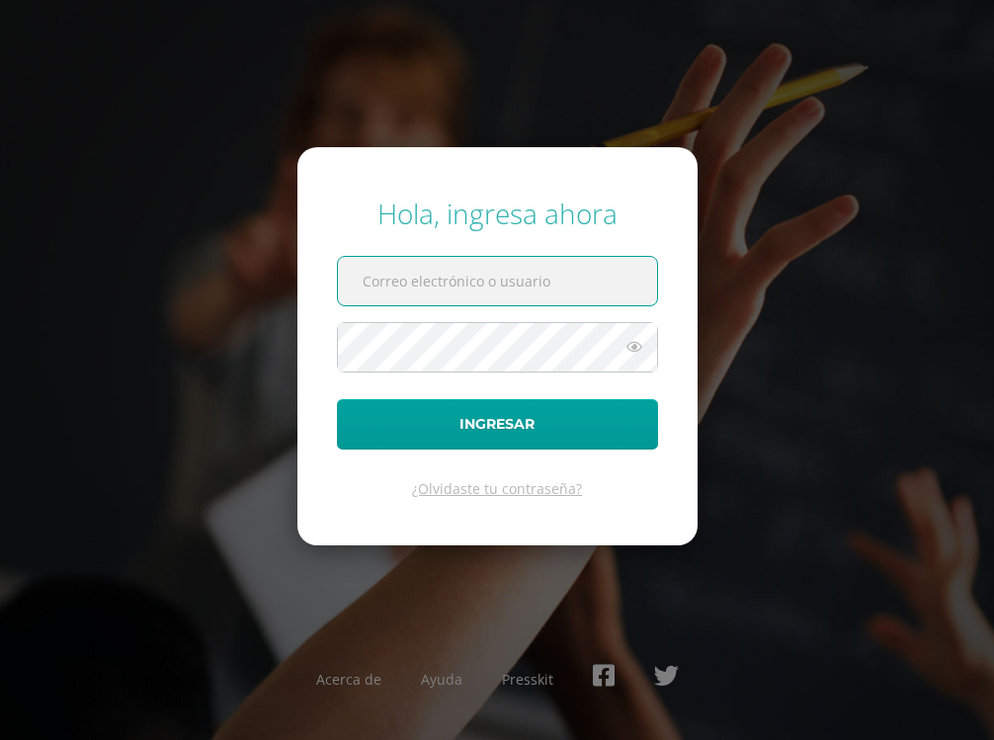
type input "[PERSON_NAME][DOMAIN_NAME][EMAIL_ADDRESS][DOMAIN_NAME]"
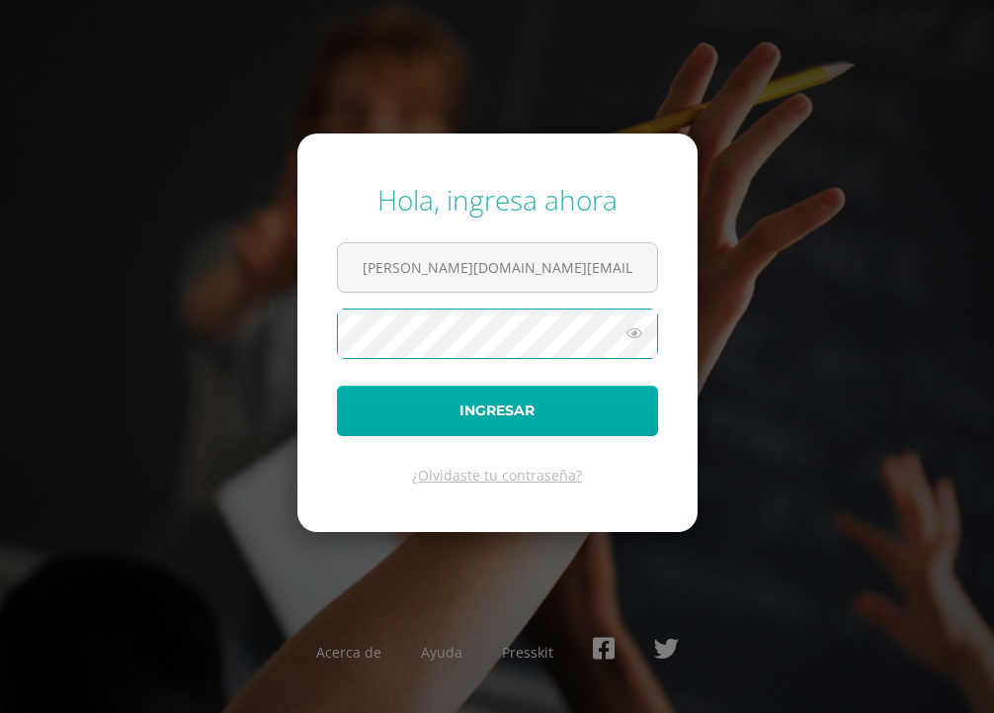
click at [505, 430] on button "Ingresar" at bounding box center [497, 410] width 321 height 50
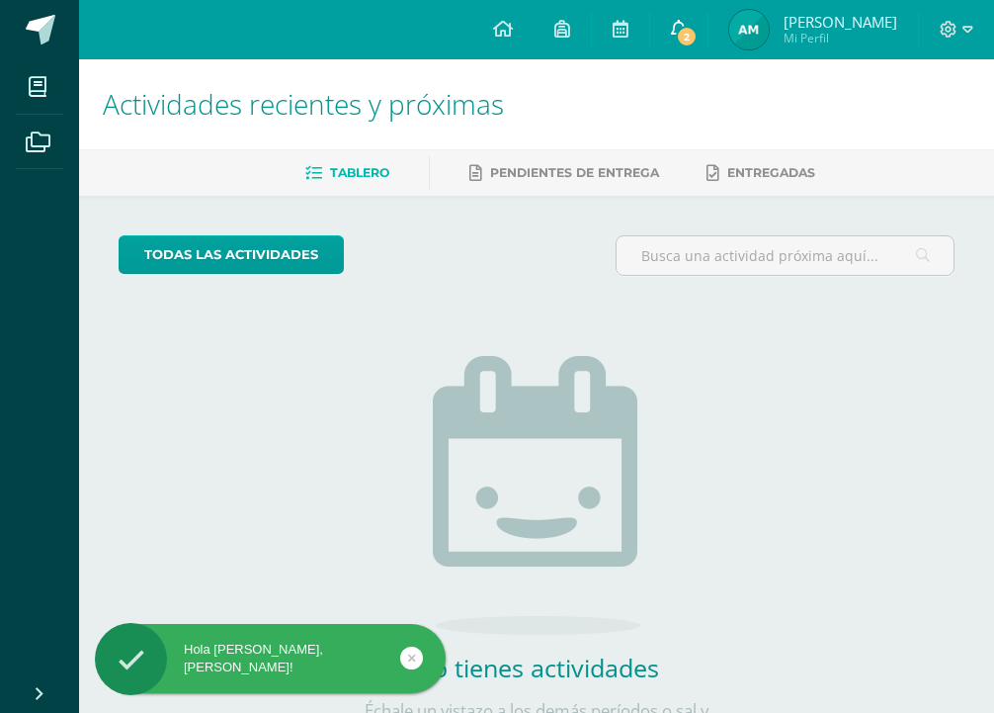
click at [698, 36] on span "2" at bounding box center [687, 37] width 22 height 22
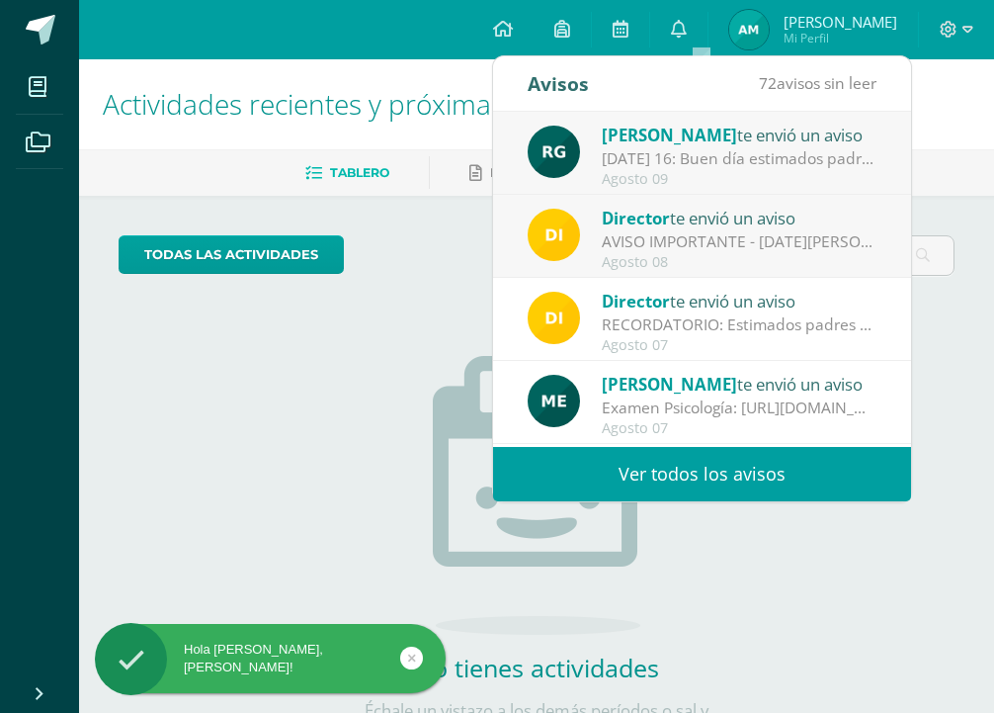
click at [726, 165] on div "[DATE] 16: Buen día estimados padres de familia y estudiantes. Deseo que se enc…" at bounding box center [739, 158] width 275 height 23
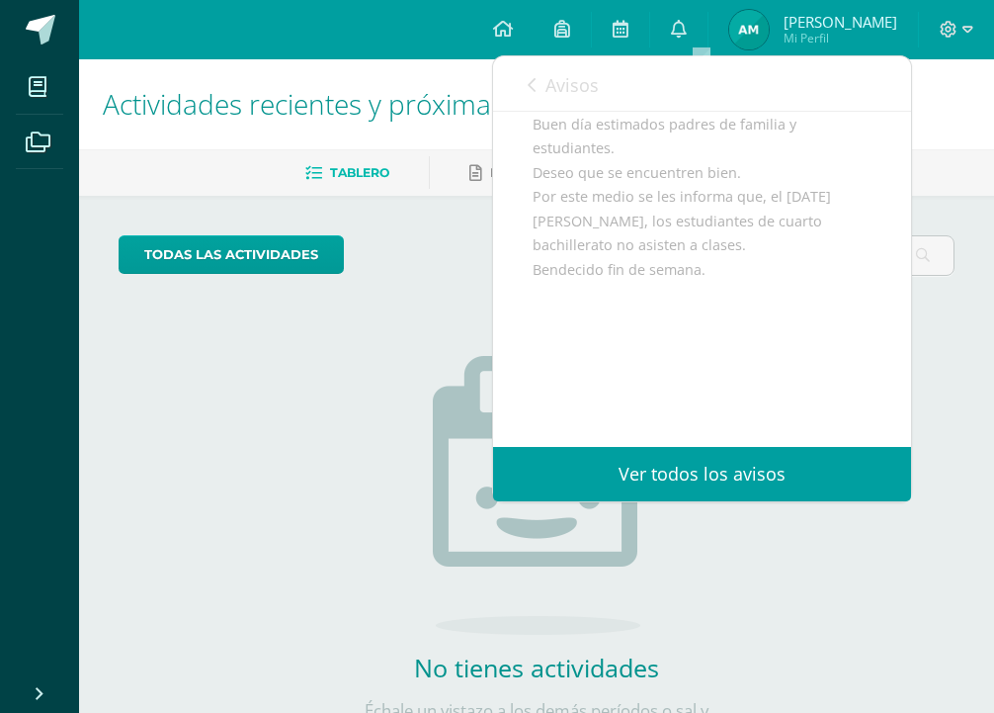
scroll to position [217, 0]
click at [538, 75] on link "Avisos" at bounding box center [563, 84] width 71 height 56
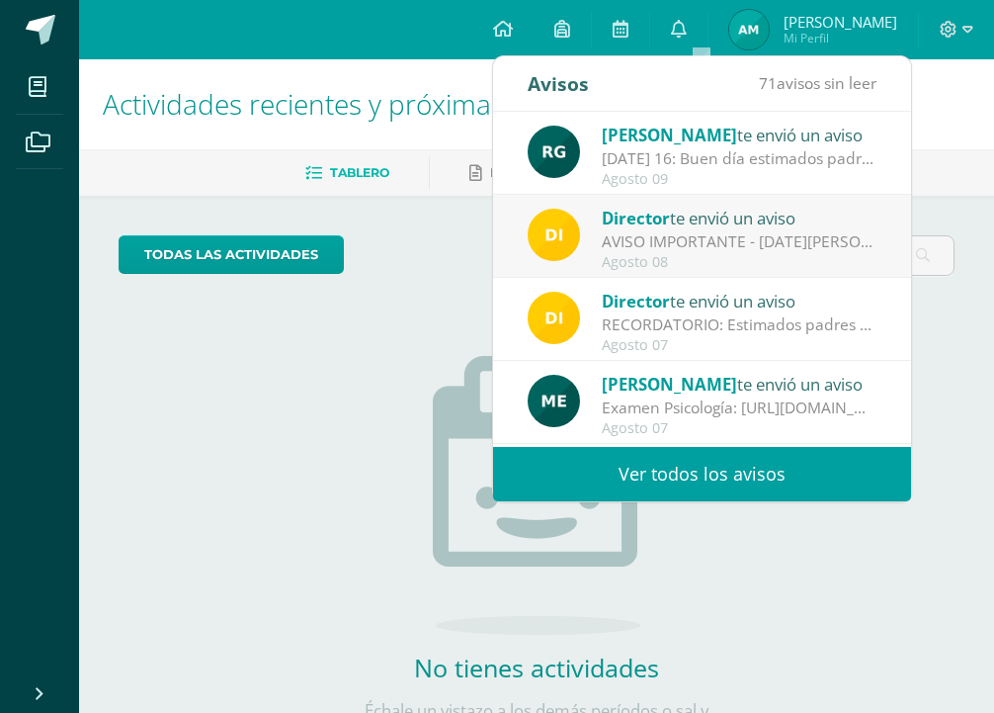
click at [674, 227] on div "Director te envió un aviso" at bounding box center [739, 218] width 275 height 26
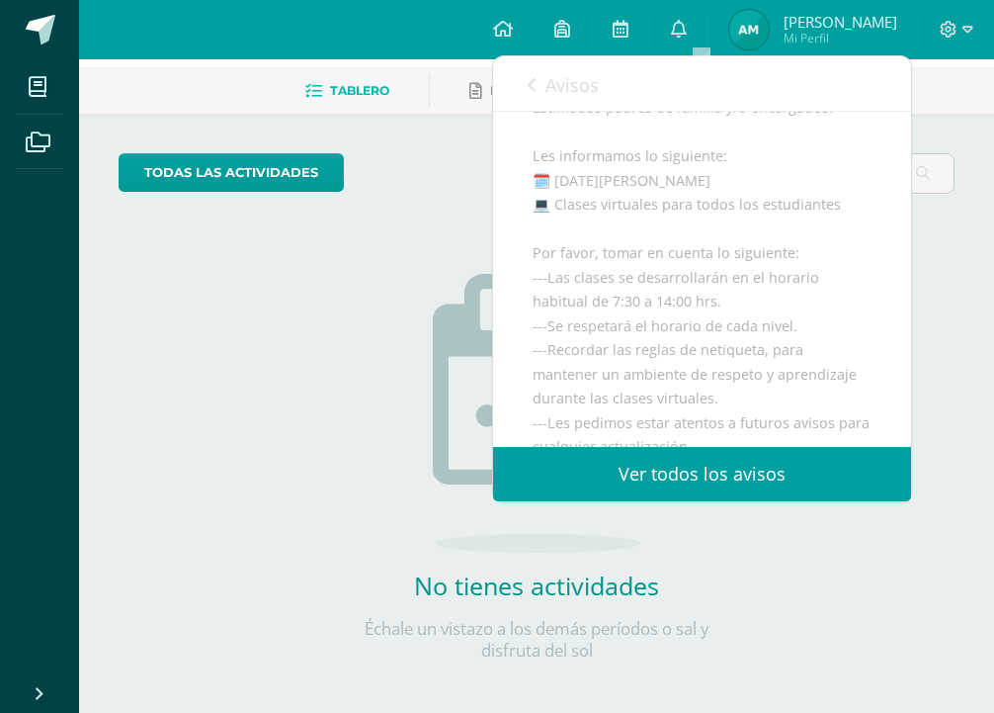
scroll to position [198, 0]
click at [546, 98] on link "Avisos" at bounding box center [563, 84] width 71 height 56
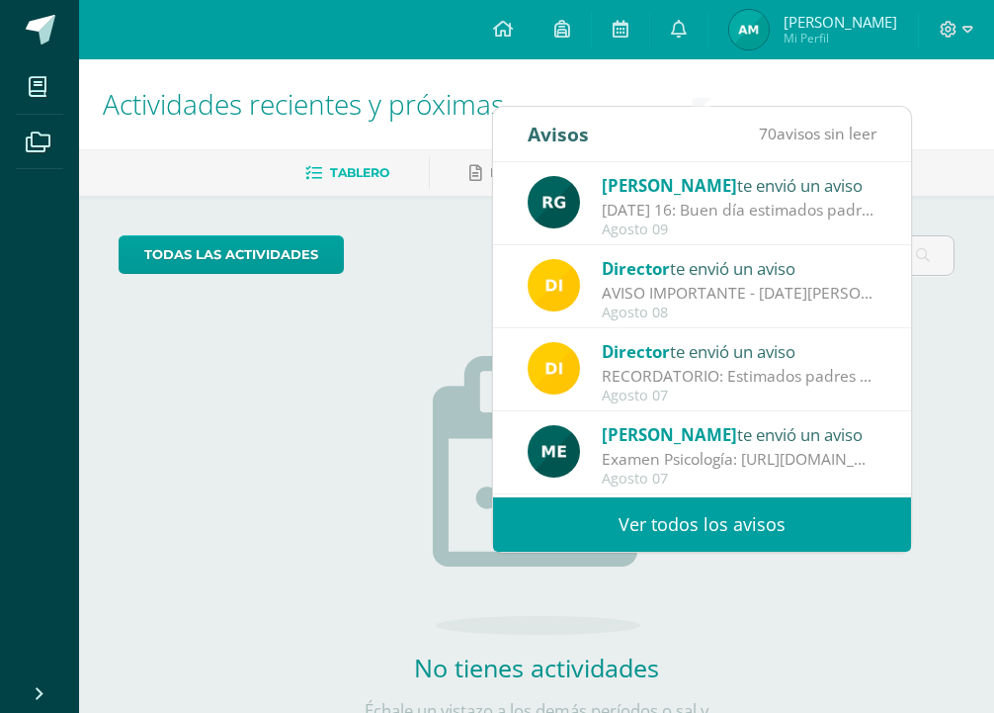
scroll to position [0, 0]
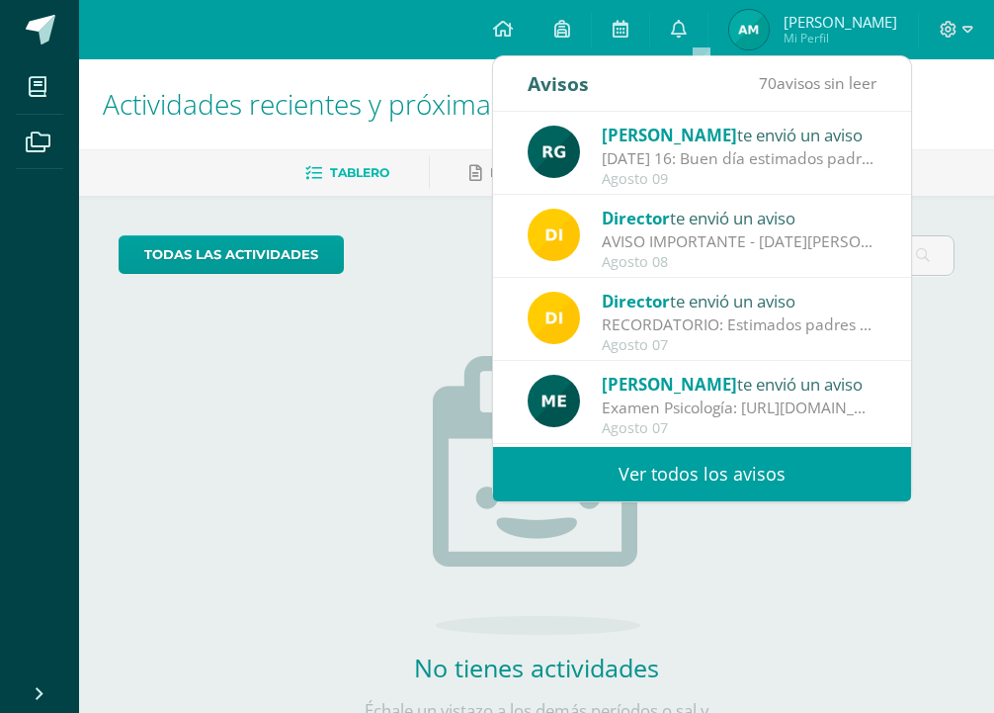
click at [464, 205] on div "todas las Actividades No tienes actividades Échale un vistazo a los demás perío…" at bounding box center [536, 501] width 915 height 611
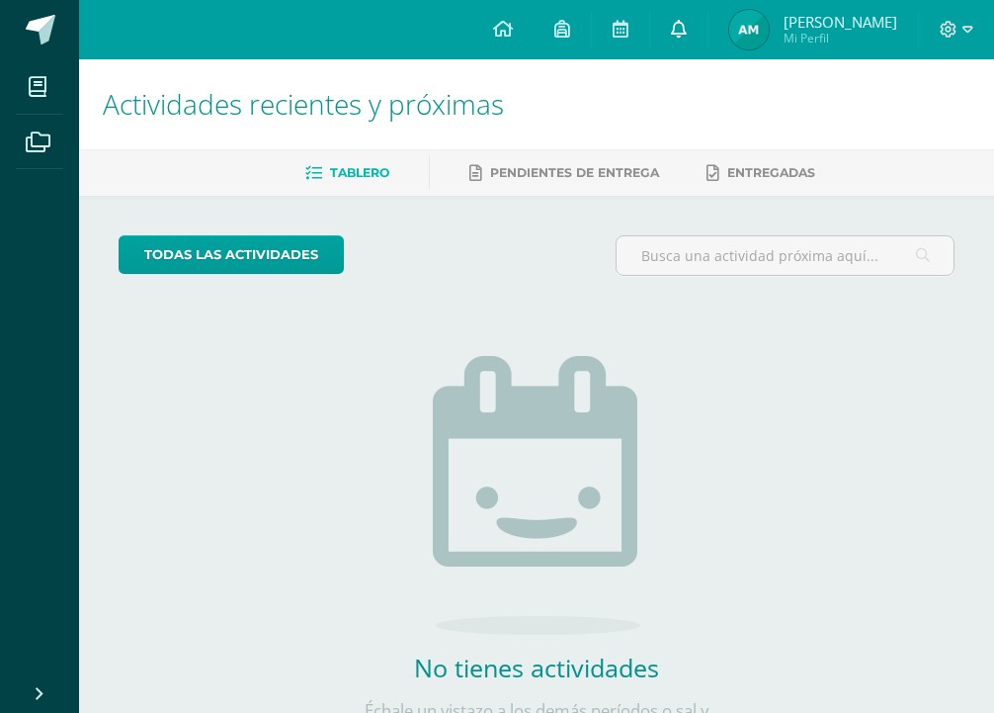
click at [687, 26] on icon at bounding box center [679, 29] width 16 height 18
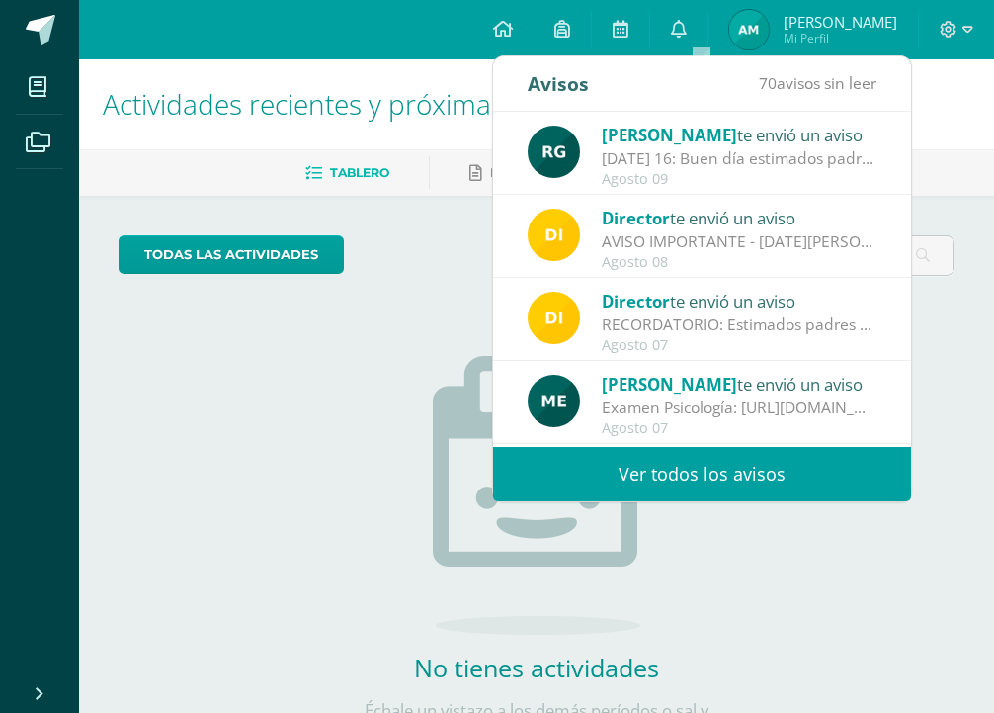
click at [270, 117] on span "Actividades recientes y próximas" at bounding box center [303, 104] width 401 height 38
